Goal: Information Seeking & Learning: Learn about a topic

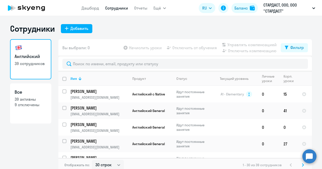
select select "30"
click at [27, 2] on icon at bounding box center [26, 8] width 44 height 13
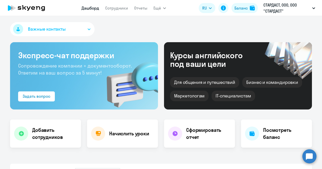
select select "30"
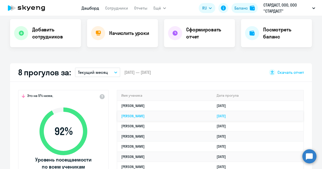
scroll to position [126, 0]
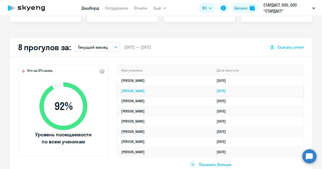
click at [133, 91] on link "[PERSON_NAME]" at bounding box center [132, 91] width 23 height 5
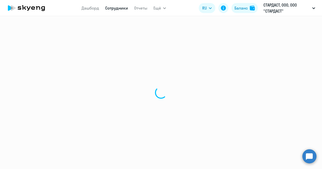
select select "english"
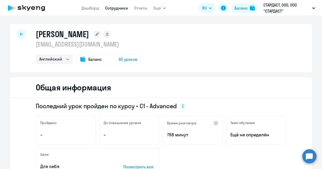
click at [18, 31] on div at bounding box center [21, 34] width 10 height 10
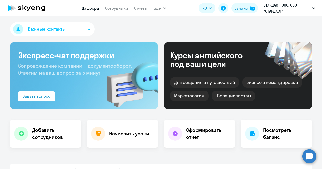
select select "30"
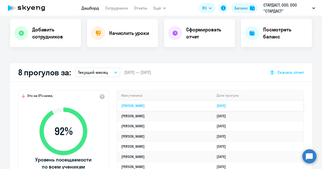
click at [129, 106] on link "[PERSON_NAME]" at bounding box center [132, 106] width 23 height 5
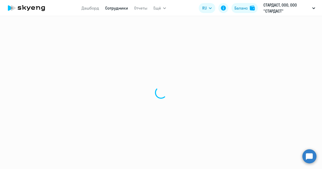
select select "english"
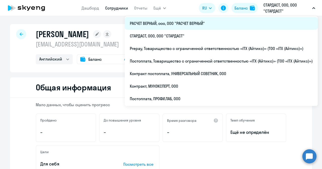
click at [188, 25] on li "РАСЧЕТ ВЕРНЫЙ, ооо, ООО "РАСЧЕТ ВЕРНЫЙ"" at bounding box center [221, 23] width 193 height 13
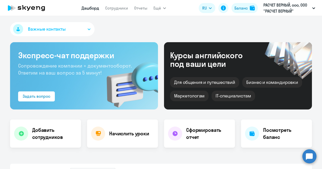
select select "30"
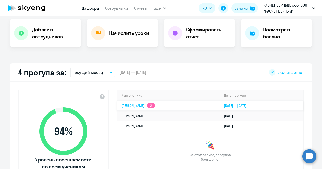
click at [131, 107] on link "[PERSON_NAME] Анатольевна 2" at bounding box center [138, 106] width 34 height 5
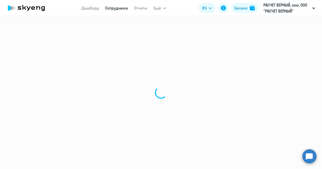
select select "english"
